Goal: Navigation & Orientation: Find specific page/section

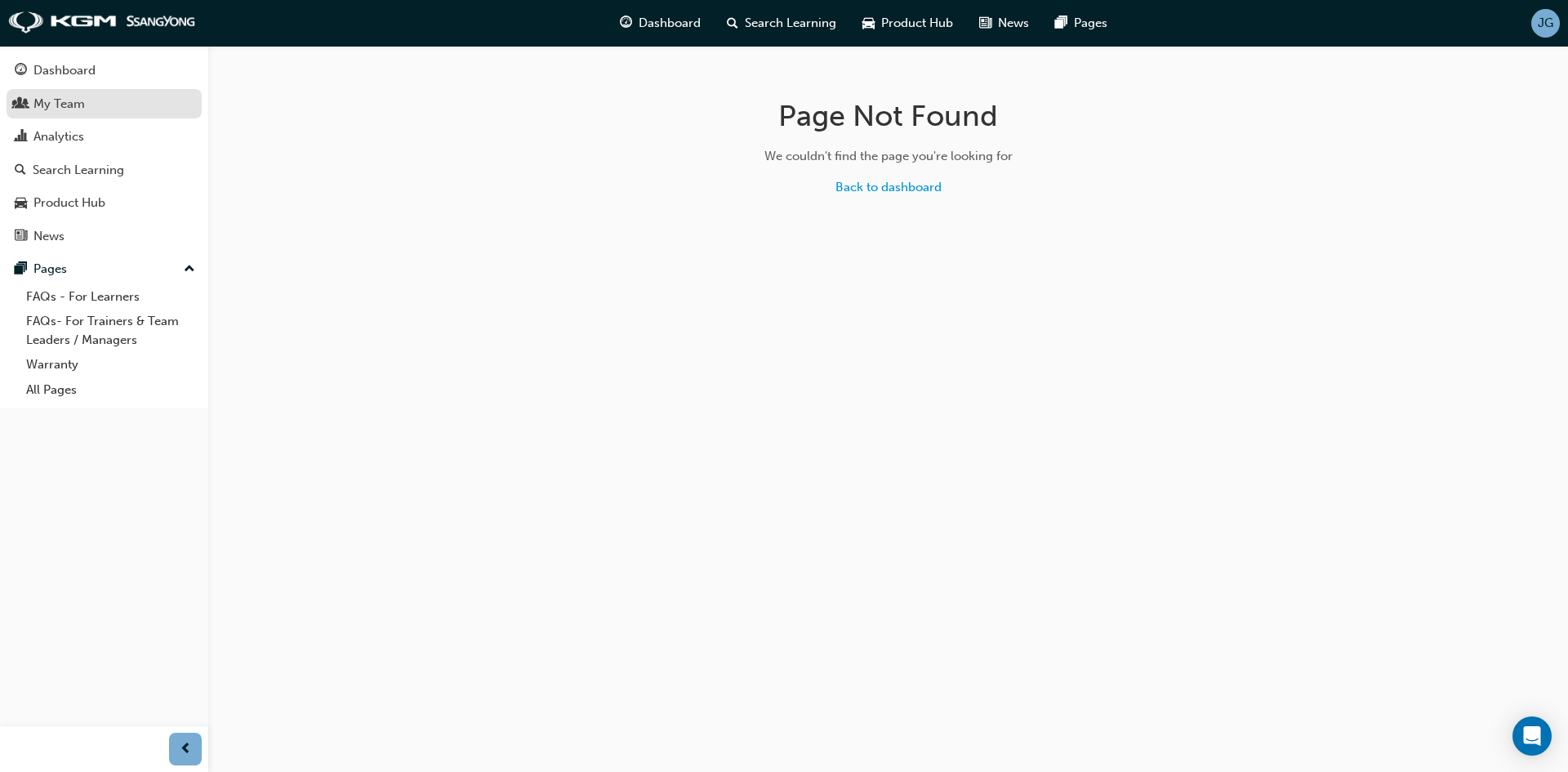
click at [73, 102] on div "My Team" at bounding box center [59, 104] width 51 height 19
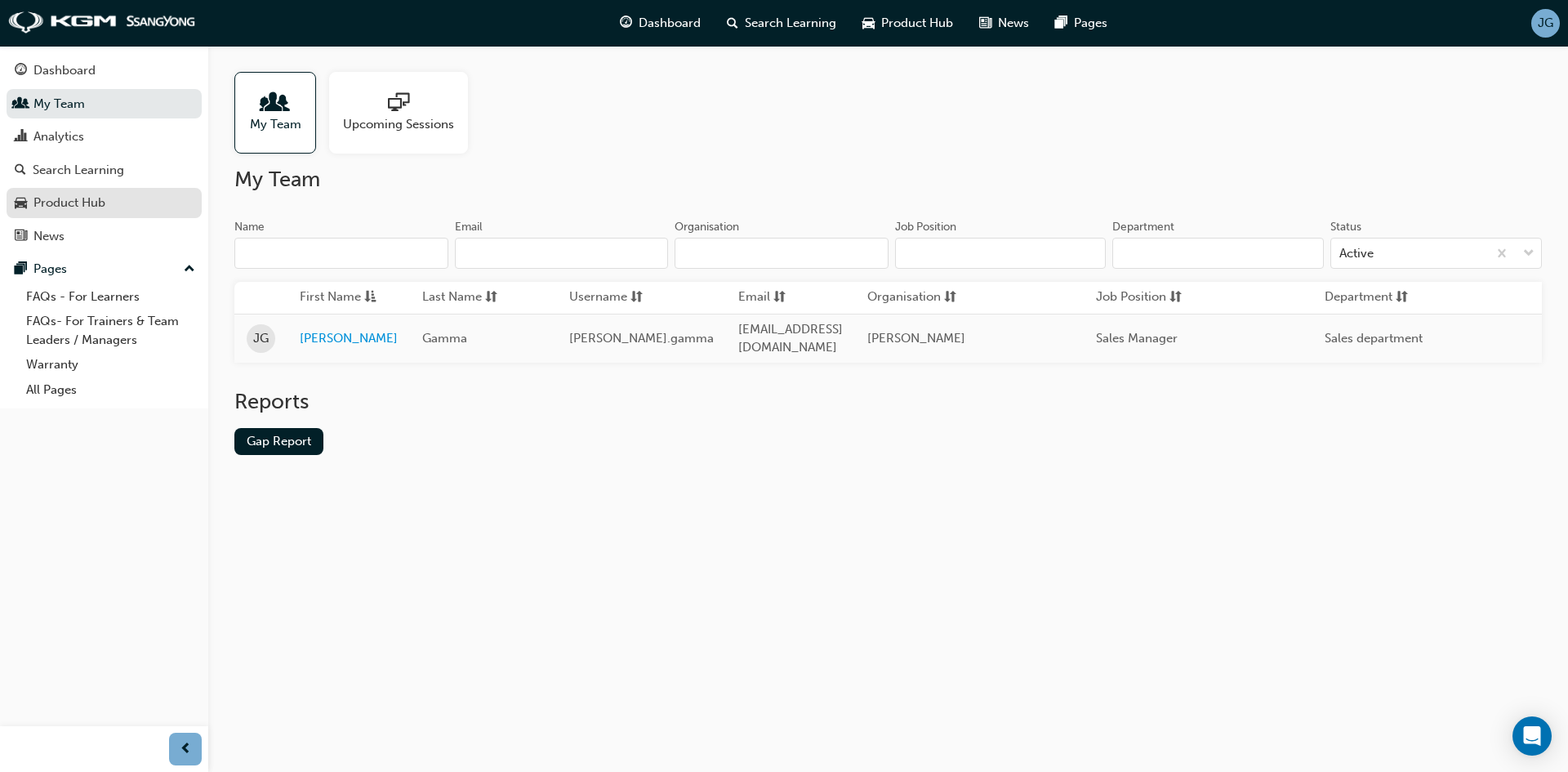
click at [92, 194] on div "Product Hub" at bounding box center [69, 203] width 72 height 19
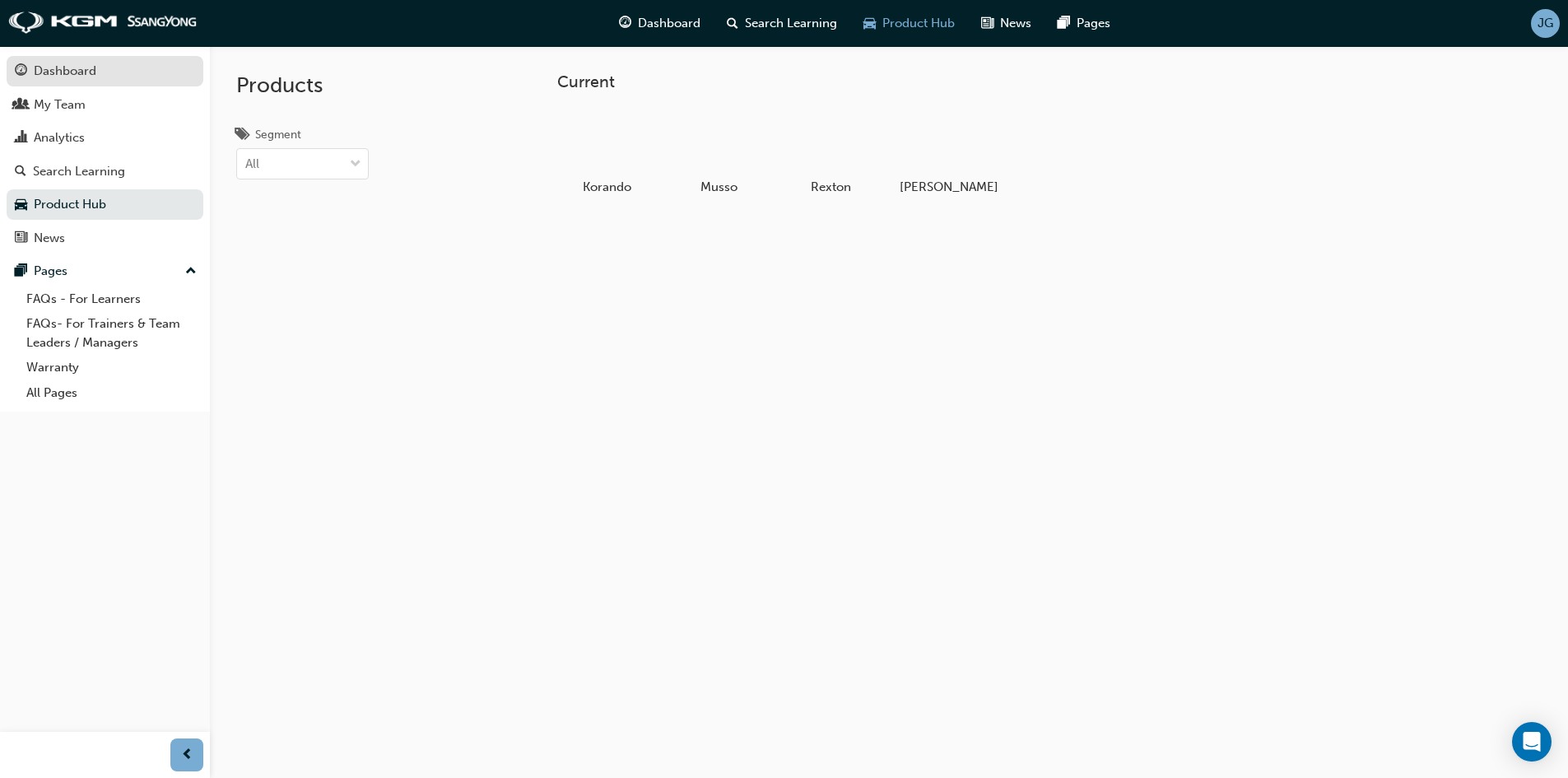
click at [72, 61] on div "Dashboard" at bounding box center [105, 72] width 180 height 21
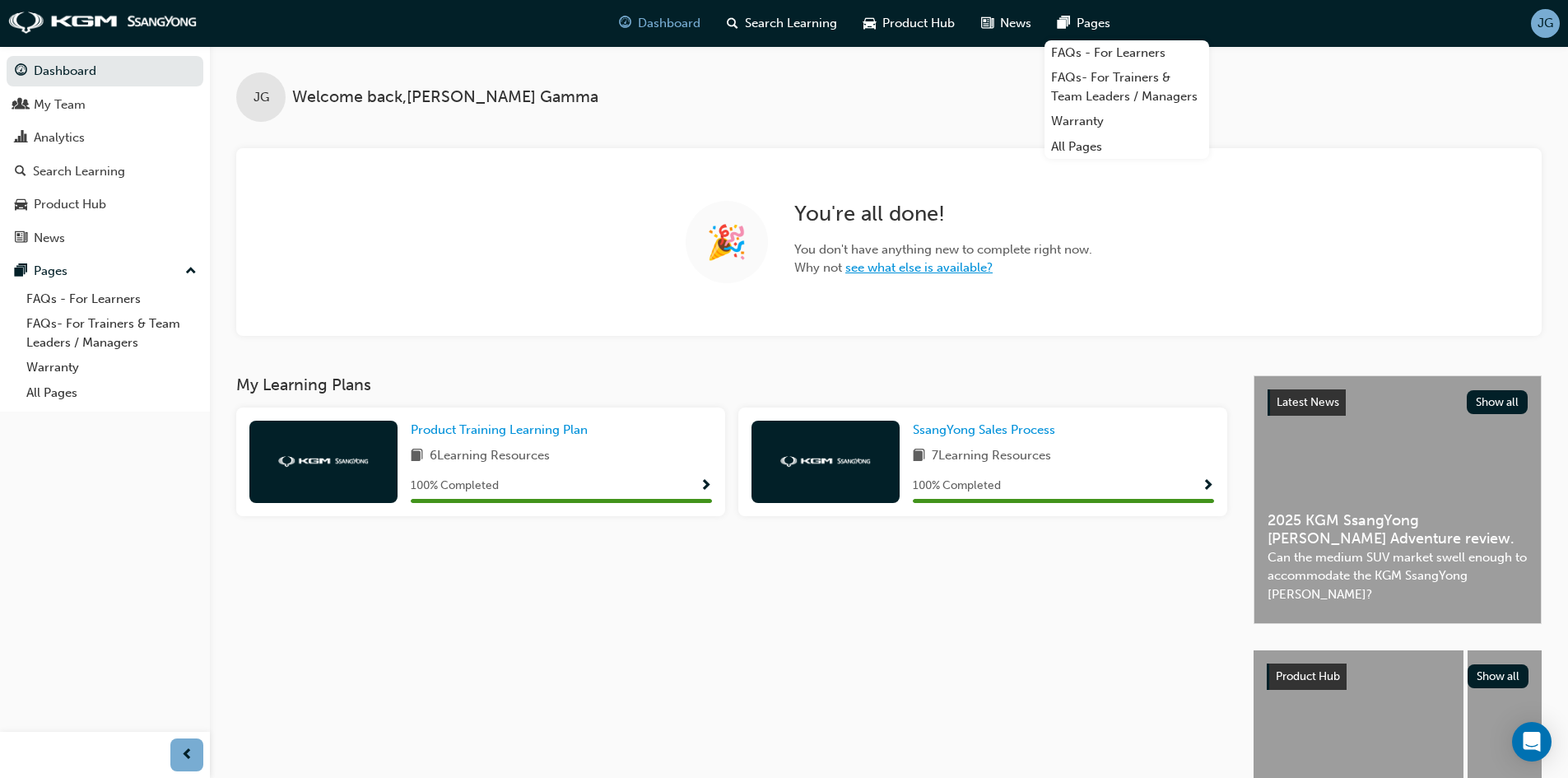
click at [899, 267] on link "see what else is available?" at bounding box center [919, 267] width 147 height 15
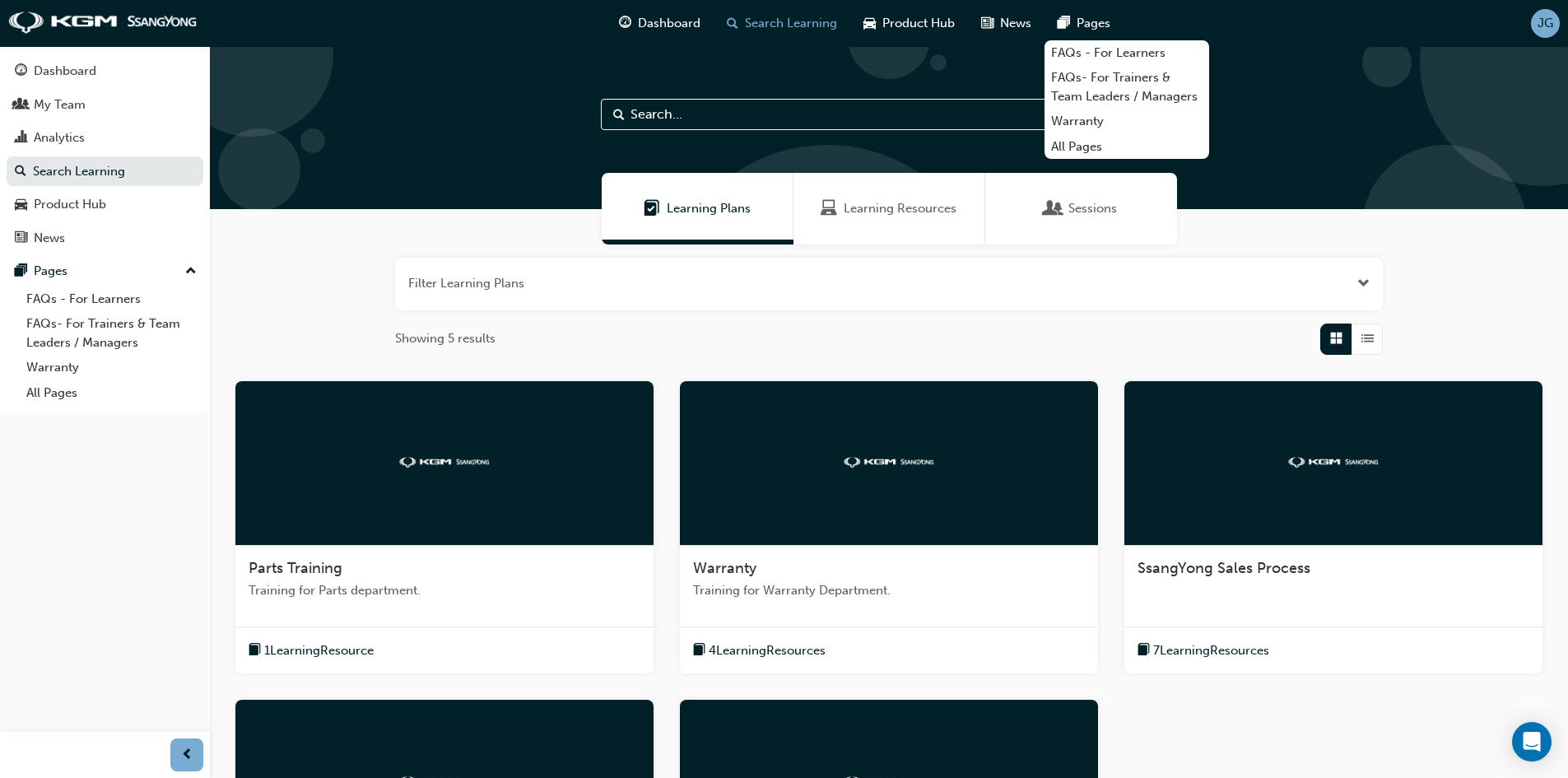
click at [1556, 17] on div "JG" at bounding box center [1545, 23] width 29 height 29
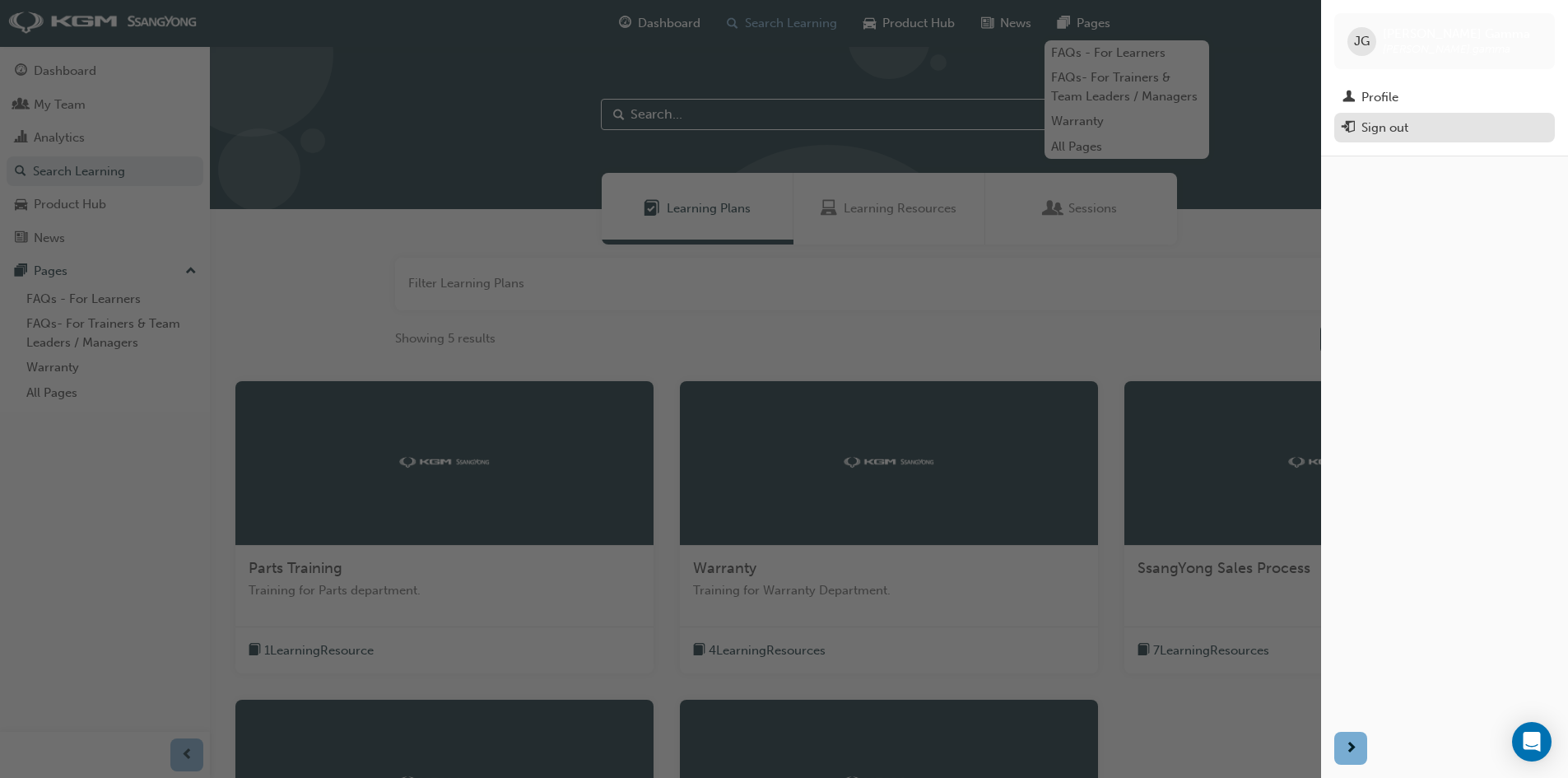
click at [1403, 117] on div "Sign out" at bounding box center [1445, 128] width 204 height 21
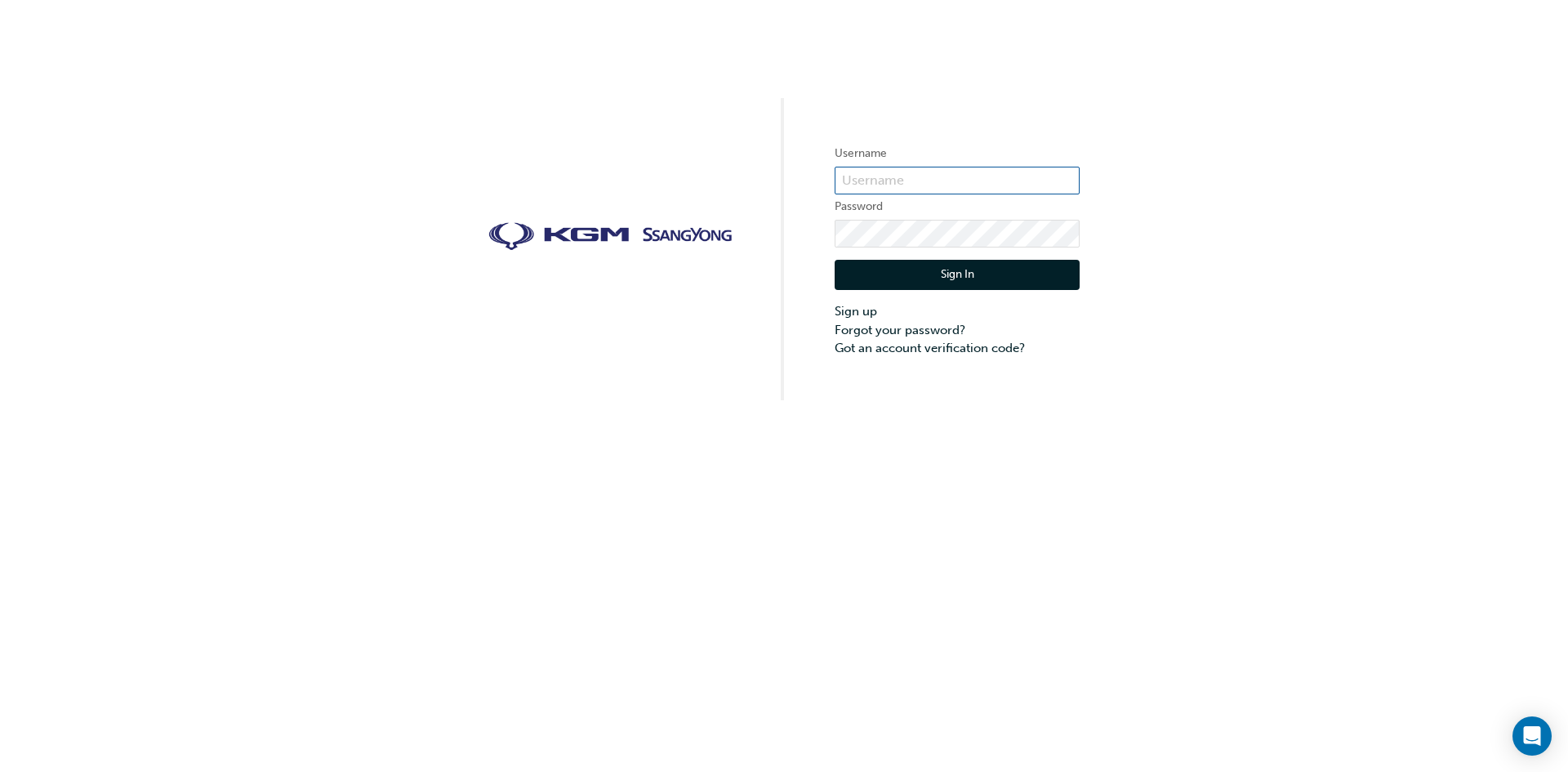
click at [921, 177] on input "text" at bounding box center [957, 181] width 245 height 28
type input "H"
type input "hamish.[PERSON_NAME]"
click at [958, 264] on button "Sign In" at bounding box center [957, 275] width 245 height 31
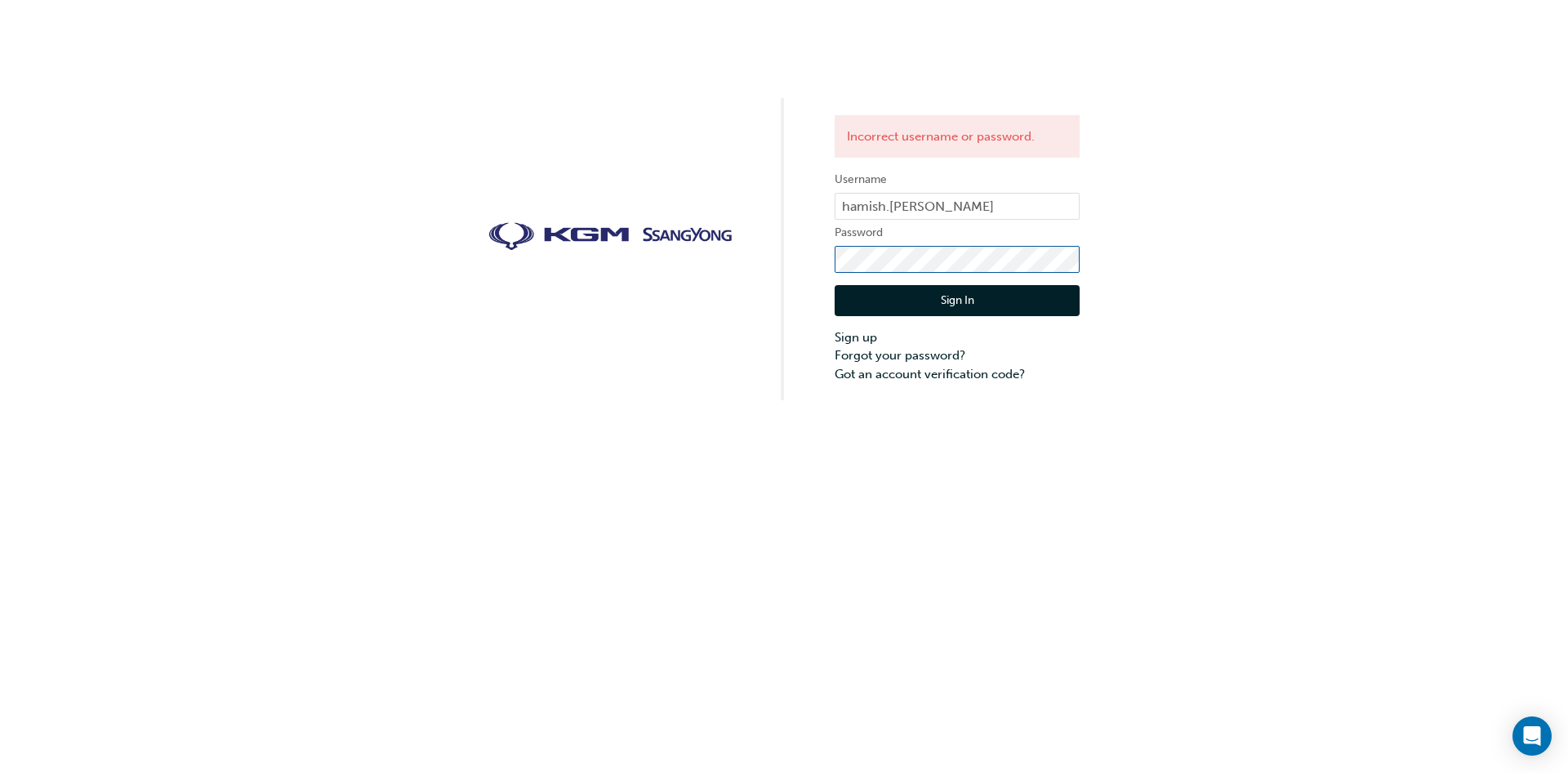
click at [682, 261] on div "Incorrect username or password. Username hamish.[PERSON_NAME] Password Sign In …" at bounding box center [784, 200] width 1568 height 400
click at [931, 294] on button "Sign In" at bounding box center [957, 300] width 245 height 31
drag, startPoint x: 913, startPoint y: 200, endPoint x: 916, endPoint y: 209, distance: 9.5
click at [913, 200] on input "hamish.[PERSON_NAME]" at bounding box center [957, 207] width 245 height 28
type input "hamish.[PERSON_NAME]"
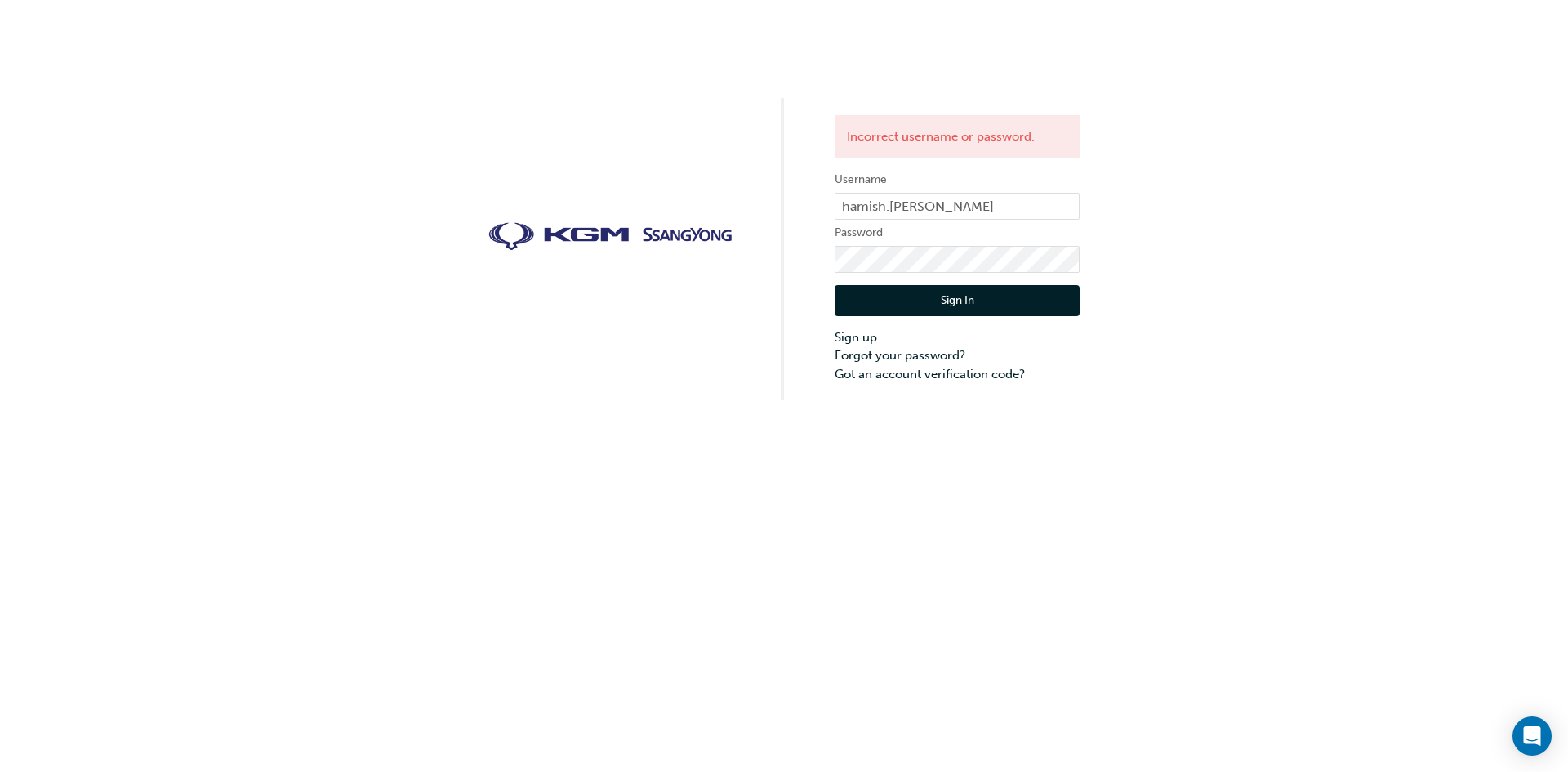
click at [901, 308] on button "Sign In" at bounding box center [957, 300] width 245 height 31
click at [629, 242] on div "Incorrect username or password. Username hamish.[PERSON_NAME] Password Sign In …" at bounding box center [784, 200] width 1568 height 400
click button "Sign In" at bounding box center [957, 300] width 245 height 31
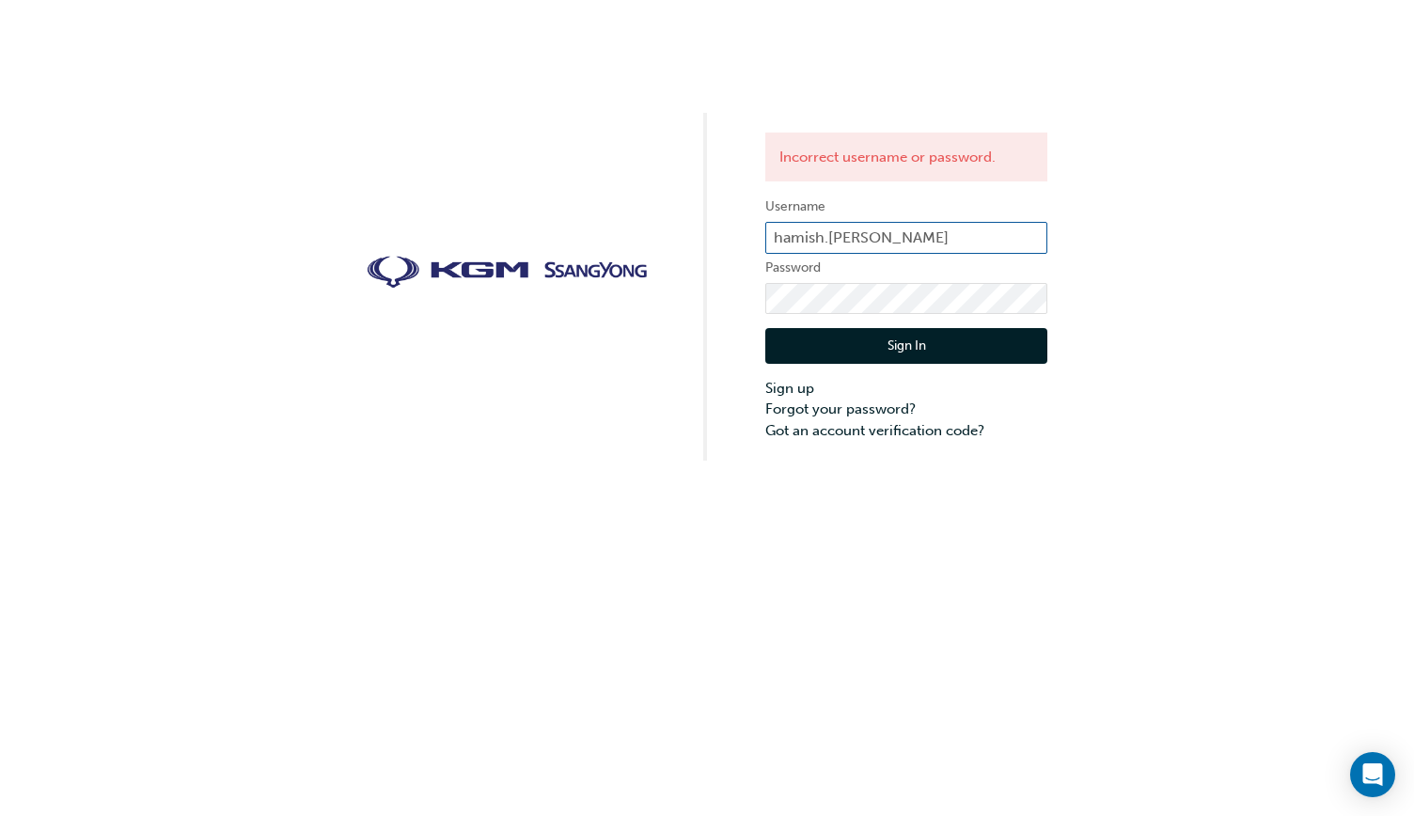
click at [856, 239] on input "hamish.[PERSON_NAME]" at bounding box center [906, 238] width 282 height 32
type input "hamish.[PERSON_NAME]"
click at [876, 336] on button "Sign In" at bounding box center [906, 346] width 282 height 36
click button "Sign In" at bounding box center [906, 346] width 282 height 36
